Goal: Communication & Community: Answer question/provide support

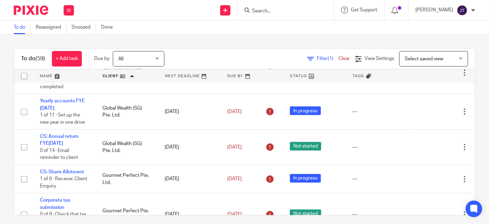
scroll to position [611, 0]
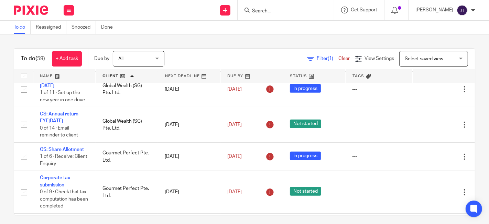
click at [278, 9] on input "Search" at bounding box center [282, 11] width 62 height 6
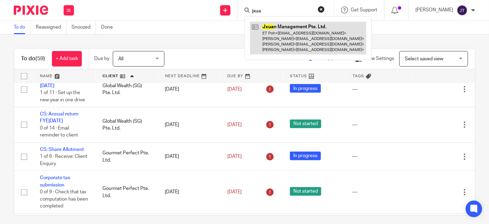
type input "jxua"
click at [303, 33] on link at bounding box center [308, 38] width 116 height 33
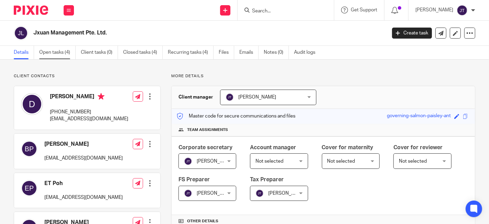
click at [61, 49] on link "Open tasks (4)" at bounding box center [57, 52] width 36 height 13
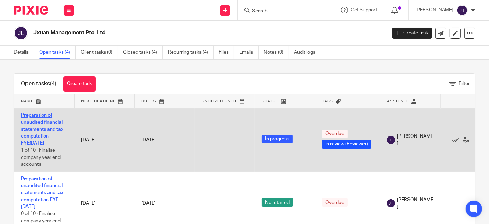
click at [49, 129] on link "Preparation of unaudited financial statements and tax computation FYE[DATE]" at bounding box center [42, 129] width 42 height 33
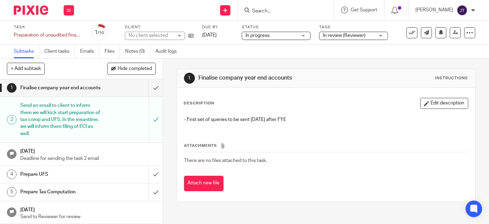
click at [359, 33] on span "In review (Reviewer)" at bounding box center [344, 35] width 43 height 5
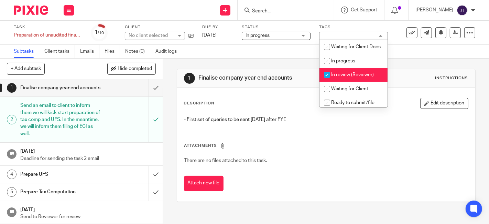
click at [328, 80] on input "checkbox" at bounding box center [327, 74] width 13 height 13
checkbox input "false"
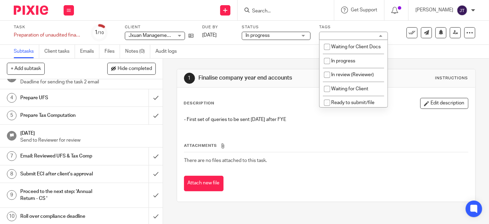
scroll to position [83, 0]
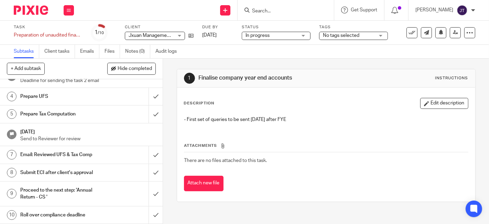
click at [85, 153] on h1 "Email: Reviewed UFS & Tax Comp" at bounding box center [60, 154] width 81 height 10
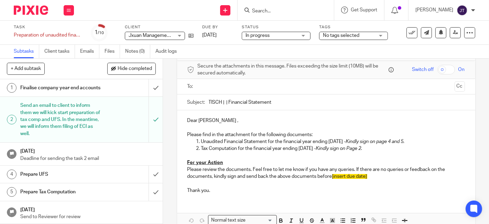
scroll to position [38, 0]
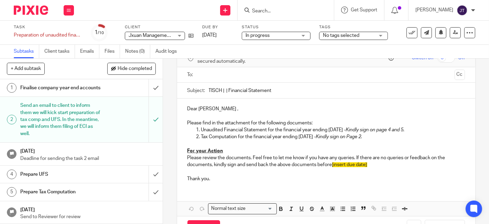
click at [41, 8] on img at bounding box center [31, 10] width 34 height 9
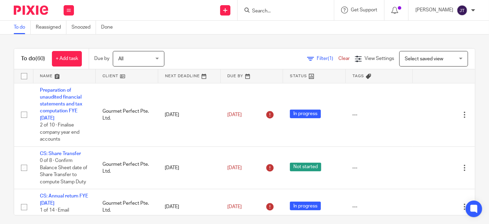
click at [107, 76] on link at bounding box center [127, 76] width 62 height 14
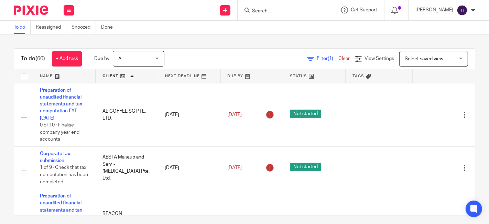
click at [324, 36] on div "To do (60) + Add task Due by All All Today Tomorrow This week Next week This mo…" at bounding box center [244, 128] width 489 height 189
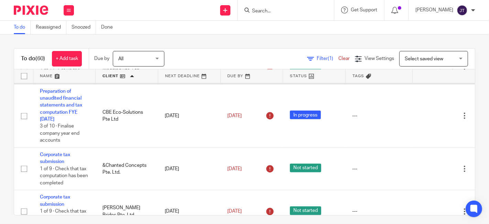
scroll to position [382, 0]
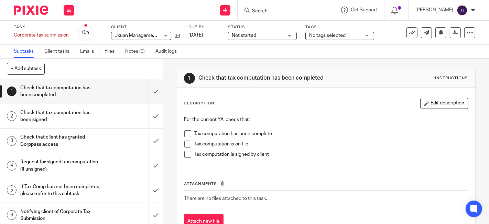
click at [69, 161] on h1 "Request for signed tax computation (if unsigned)" at bounding box center [60, 166] width 81 height 18
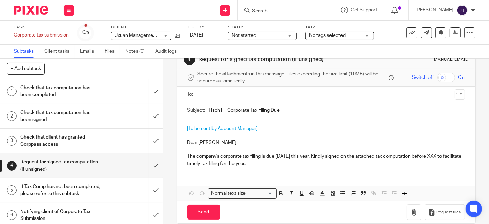
scroll to position [27, 0]
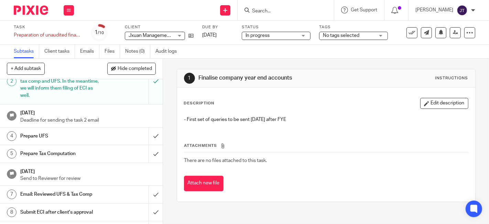
scroll to position [76, 0]
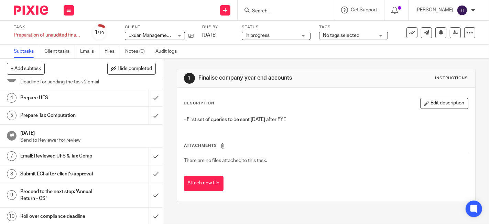
click at [73, 161] on h1 "Email: Reviewed UFS & Tax Comp" at bounding box center [60, 156] width 81 height 10
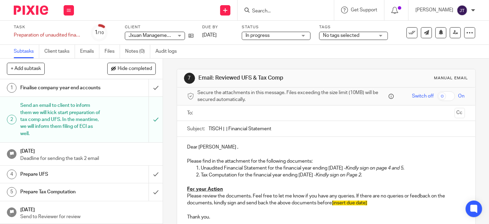
click at [223, 128] on input "TISCH | | Financial Statement" at bounding box center [337, 128] width 256 height 15
click at [287, 129] on input "TISCH | Jxuan Management Pte. Ltd. | Financial Statement" at bounding box center [337, 128] width 256 height 15
type input "TISCH | Jxuan Management Pte. Ltd. | Financial Statement"
click at [214, 147] on p "Dear [PERSON_NAME] ," at bounding box center [326, 146] width 278 height 7
click at [363, 174] on em "Kindly sign on Page 2." at bounding box center [339, 174] width 46 height 5
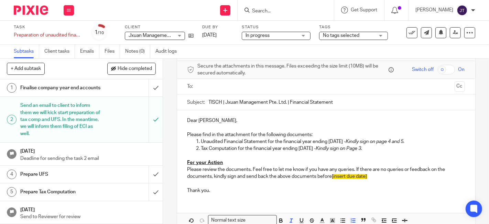
scroll to position [38, 0]
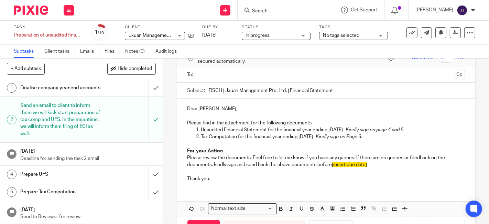
click at [350, 159] on p "Please review the documents. Feel free to let me know if you have any queries. …" at bounding box center [326, 161] width 278 height 14
drag, startPoint x: 332, startPoint y: 164, endPoint x: 368, endPoint y: 166, distance: 36.9
click at [368, 166] on p "Please review the documents. Feel free to let me know if you have any queries. …" at bounding box center [326, 161] width 278 height 14
drag, startPoint x: 287, startPoint y: 90, endPoint x: 290, endPoint y: 90, distance: 3.8
click at [287, 90] on input "TISCH | Jxuan Management Pte. Ltd. | Financial Statement" at bounding box center [337, 90] width 256 height 15
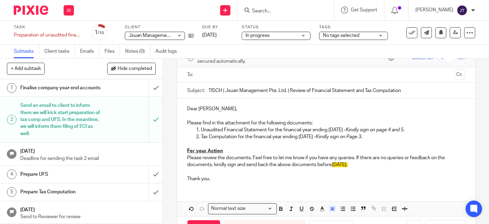
type input "TISCH | Jxuan Management Pte. Ltd. | Review of Financial Statement and Tax Comp…"
click at [337, 164] on span "[DATE]." at bounding box center [339, 164] width 15 height 5
click at [335, 165] on span "[DATE]." at bounding box center [339, 164] width 15 height 5
click at [336, 165] on span "[DATE]." at bounding box center [339, 164] width 15 height 5
drag, startPoint x: 332, startPoint y: 165, endPoint x: 360, endPoint y: 165, distance: 28.6
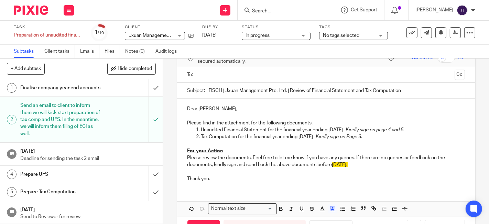
click at [360, 165] on p "Please review the documents. Feel free to let me know if you have any queries. …" at bounding box center [326, 161] width 278 height 14
click at [330, 210] on icon "button" at bounding box center [333, 208] width 6 height 6
click at [315, 216] on li "color:#FFFFFF" at bounding box center [317, 217] width 5 height 5
click at [374, 159] on p "Please review the documents. Feel free to let me know if you have any queries. …" at bounding box center [326, 161] width 278 height 14
drag, startPoint x: 333, startPoint y: 164, endPoint x: 358, endPoint y: 165, distance: 25.1
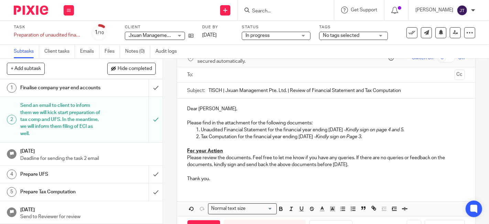
click at [358, 165] on p "Please review the documents. Feel free to let me know if you have any queries. …" at bounding box center [326, 161] width 278 height 14
click at [379, 163] on p "Please review the documents. Feel free to let me know if you have any queries. …" at bounding box center [326, 161] width 278 height 14
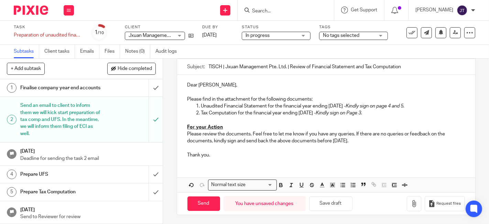
click at [217, 154] on p "Thank you." at bounding box center [326, 154] width 278 height 7
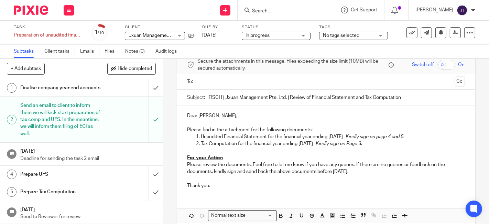
scroll to position [24, 0]
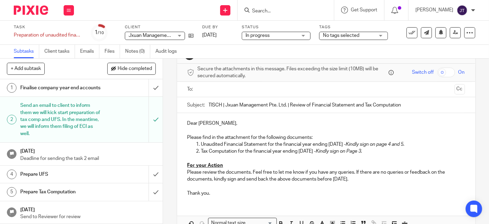
click at [205, 129] on p at bounding box center [326, 130] width 278 height 7
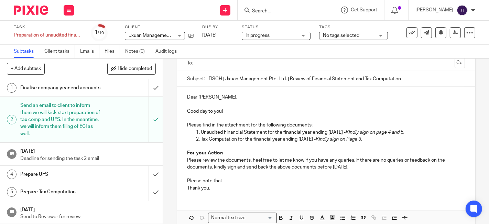
scroll to position [62, 0]
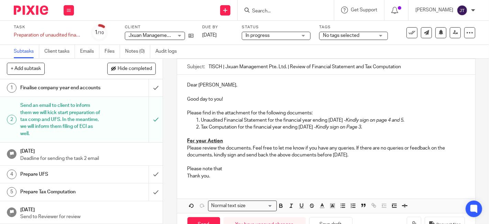
click at [230, 168] on p "Please note that" at bounding box center [326, 168] width 278 height 7
drag, startPoint x: 229, startPoint y: 168, endPoint x: 184, endPoint y: 167, distance: 45.1
click at [184, 167] on div "Dear [PERSON_NAME], Good day to you! Please find in the attachment for the foll…" at bounding box center [326, 130] width 298 height 110
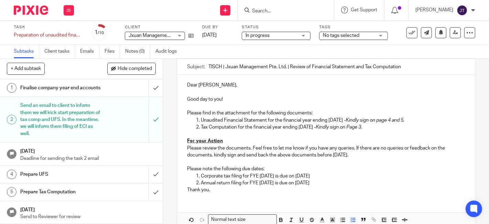
click at [187, 166] on p "Please note the following due dates:" at bounding box center [326, 168] width 278 height 7
click at [362, 180] on p "Annual return filing for FYE [DATE] is due on [DATE]" at bounding box center [333, 182] width 264 height 7
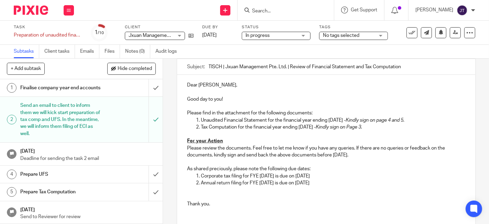
click at [221, 168] on p "As shared preciously, please note the following due dates:" at bounding box center [326, 168] width 278 height 7
click at [217, 168] on p "As shared preciously, please note the following due dates:" at bounding box center [326, 168] width 278 height 7
click at [246, 172] on p "Corporate tax filing for FYE [DATE] is due on [DATE]" at bounding box center [333, 175] width 264 height 7
click at [207, 189] on p at bounding box center [326, 189] width 278 height 7
click at [207, 193] on p at bounding box center [326, 196] width 278 height 7
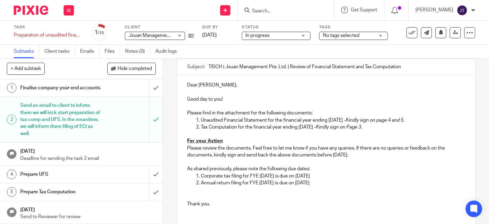
click at [203, 190] on p at bounding box center [326, 189] width 278 height 7
drag, startPoint x: 244, startPoint y: 189, endPoint x: 183, endPoint y: 166, distance: 65.6
click at [183, 166] on div "Dear [PERSON_NAME], Good day to you! Please find in the attachment for the foll…" at bounding box center [326, 144] width 298 height 138
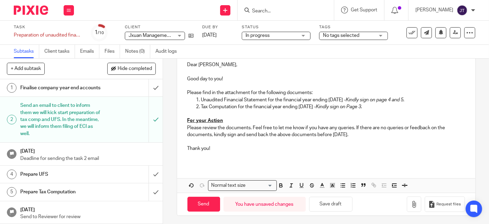
scroll to position [83, 0]
click at [234, 159] on div "Dear [PERSON_NAME], Good day to you! Please find in the attachment for the foll…" at bounding box center [326, 109] width 298 height 110
drag, startPoint x: 332, startPoint y: 133, endPoint x: 357, endPoint y: 133, distance: 25.5
click at [357, 133] on p "Please review the documents. Feel free to let me know if you have any queries. …" at bounding box center [326, 130] width 278 height 14
click at [320, 143] on p at bounding box center [326, 140] width 278 height 7
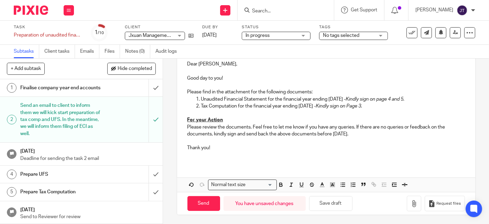
click at [240, 153] on p at bounding box center [326, 154] width 278 height 7
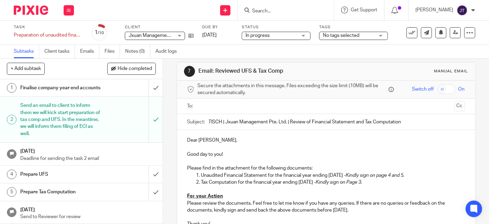
scroll to position [7, 0]
click at [236, 110] on ul at bounding box center [326, 106] width 256 height 11
click at [236, 106] on input "text" at bounding box center [326, 107] width 252 height 8
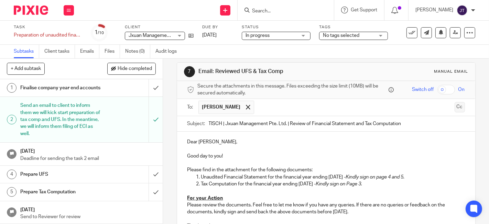
click at [455, 108] on button "Cc" at bounding box center [460, 107] width 10 height 10
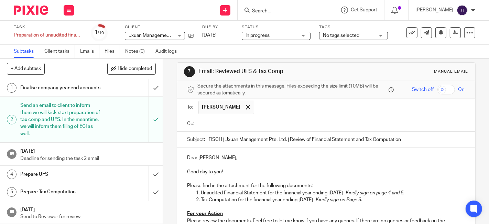
click at [245, 122] on input "text" at bounding box center [331, 124] width 262 height 8
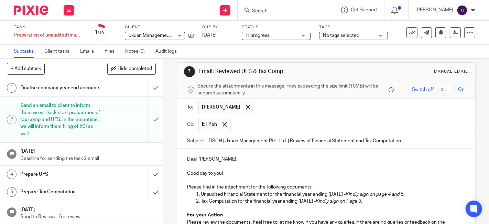
click at [259, 123] on input "text" at bounding box center [348, 124] width 228 height 13
click at [292, 124] on input "text" at bounding box center [377, 124] width 170 height 13
click at [349, 125] on input "text" at bounding box center [405, 124] width 113 height 13
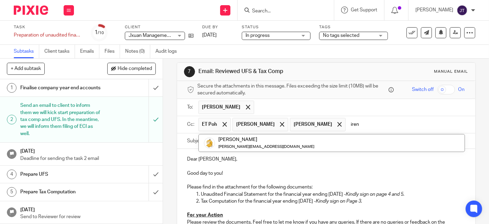
type input "iren"
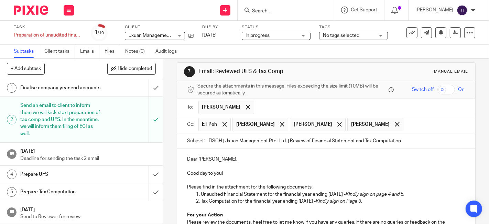
click at [407, 123] on input "text" at bounding box center [434, 124] width 55 height 13
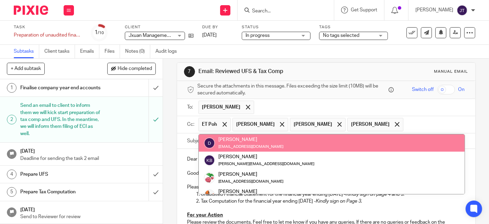
type input "k"
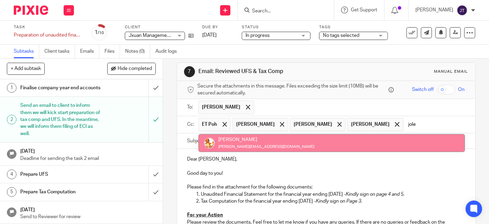
type input "jole"
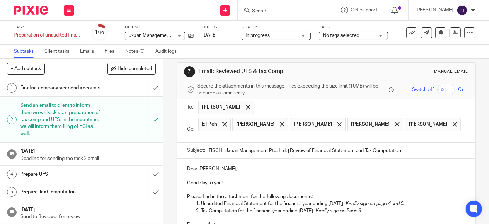
click at [287, 179] on p "Good day to you!" at bounding box center [326, 182] width 278 height 7
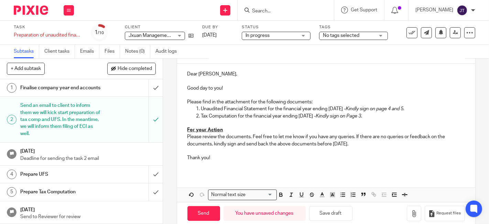
scroll to position [101, 0]
click at [371, 133] on p "Please review the documents. Feel free to let me know if you have any queries. …" at bounding box center [326, 140] width 278 height 14
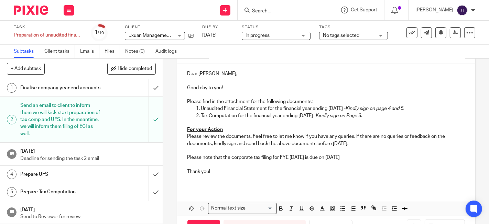
drag, startPoint x: 387, startPoint y: 148, endPoint x: 178, endPoint y: 150, distance: 209.1
click at [178, 150] on div "Dear [PERSON_NAME], Good day to you! Please find in the attachment for the foll…" at bounding box center [326, 124] width 298 height 123
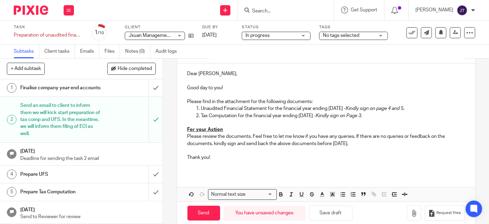
click at [288, 154] on p "Thank you!" at bounding box center [326, 157] width 278 height 7
click at [229, 160] on div "Dear [PERSON_NAME], Good day to you! Please find in the attachment for the foll…" at bounding box center [326, 118] width 298 height 110
click at [407, 205] on button "button" at bounding box center [414, 212] width 14 height 15
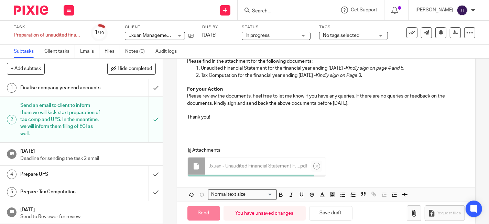
scroll to position [140, 0]
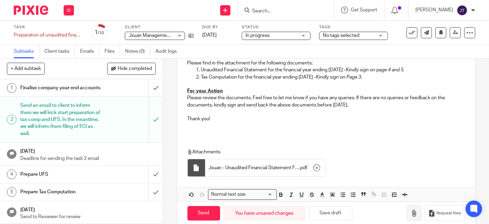
click at [411, 209] on icon "button" at bounding box center [414, 212] width 7 height 7
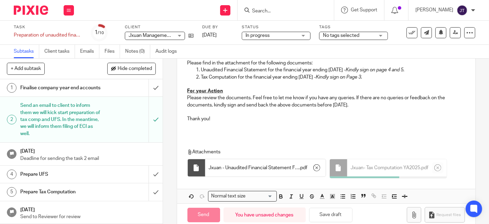
click at [365, 122] on p at bounding box center [326, 125] width 278 height 7
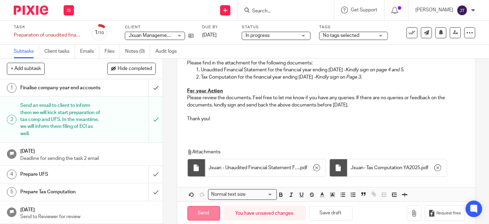
click at [200, 206] on input "Send" at bounding box center [203, 213] width 33 height 15
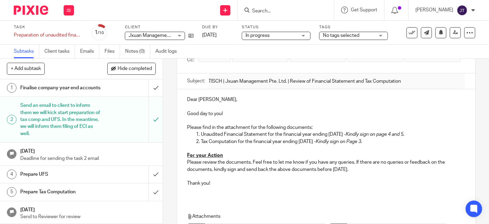
scroll to position [76, 0]
type input "Sent"
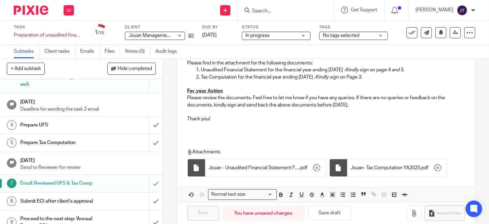
scroll to position [0, 0]
